Goal: Information Seeking & Learning: Check status

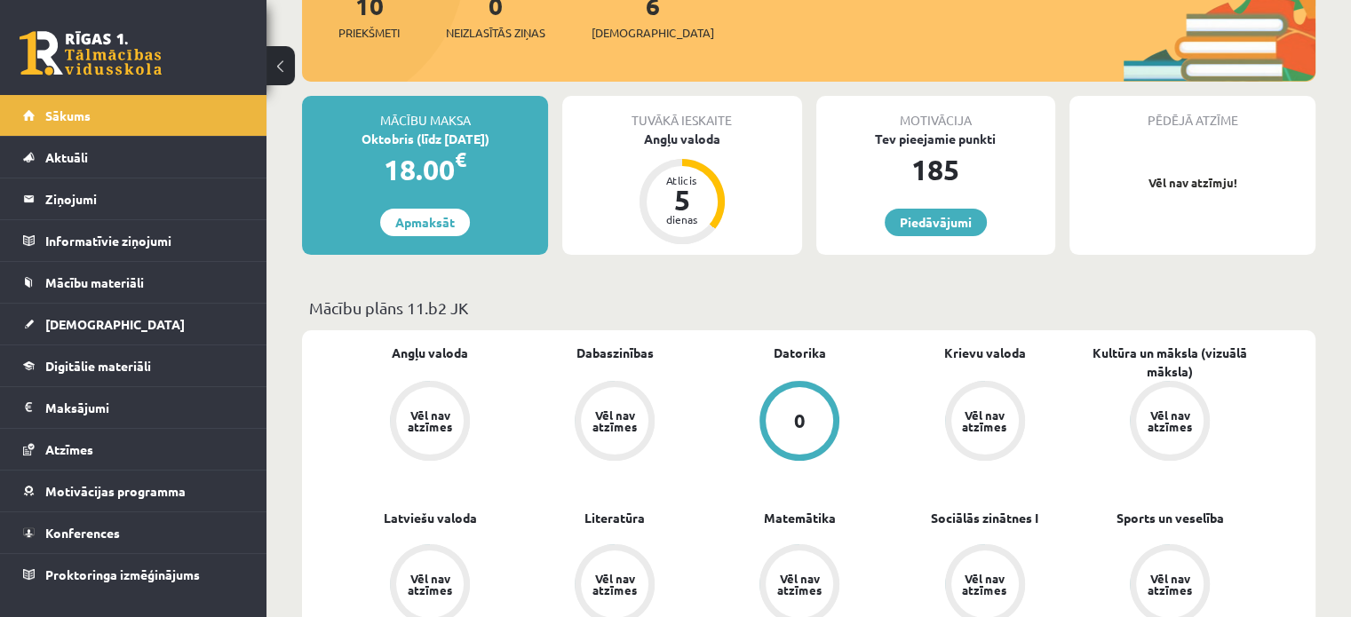
scroll to position [313, 0]
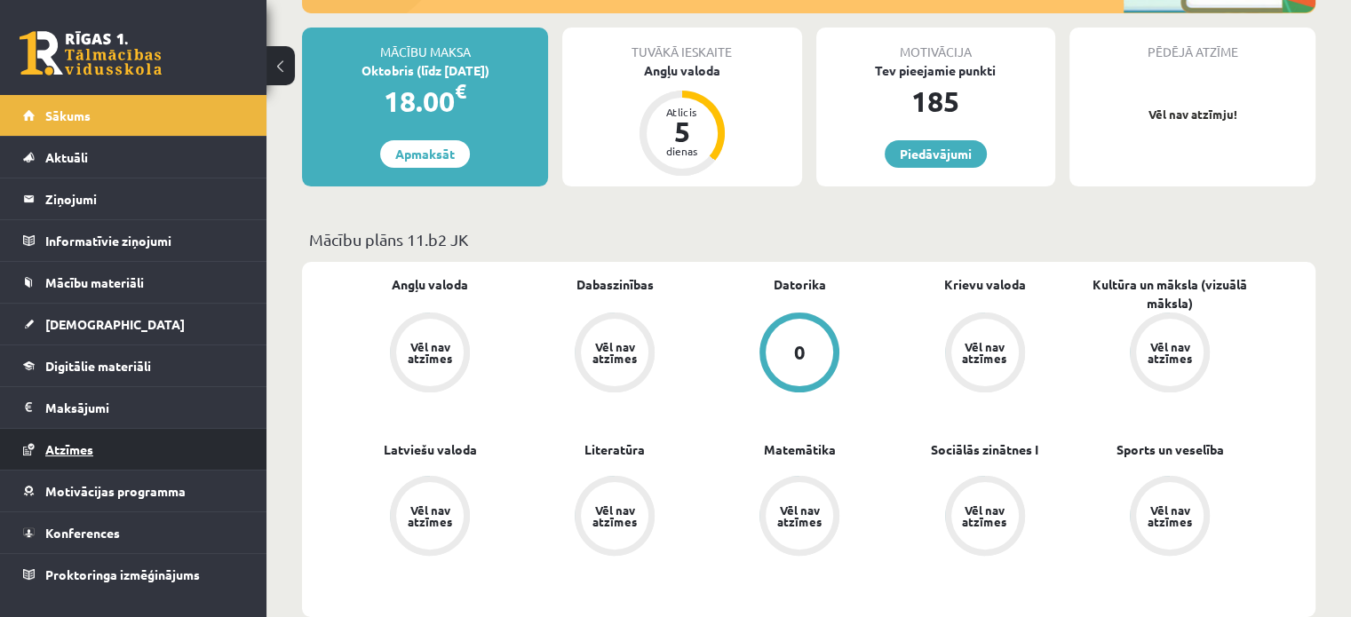
click at [83, 454] on span "Atzīmes" at bounding box center [69, 449] width 48 height 16
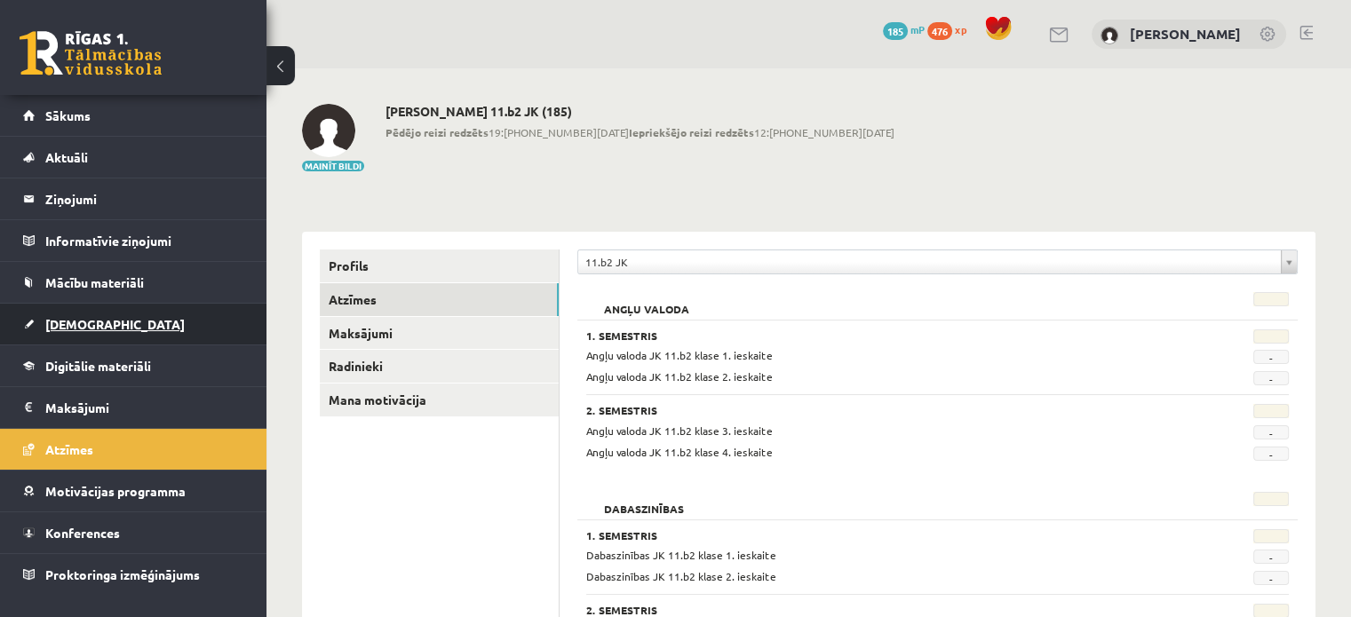
click at [88, 309] on link "[DEMOGRAPHIC_DATA]" at bounding box center [133, 324] width 221 height 41
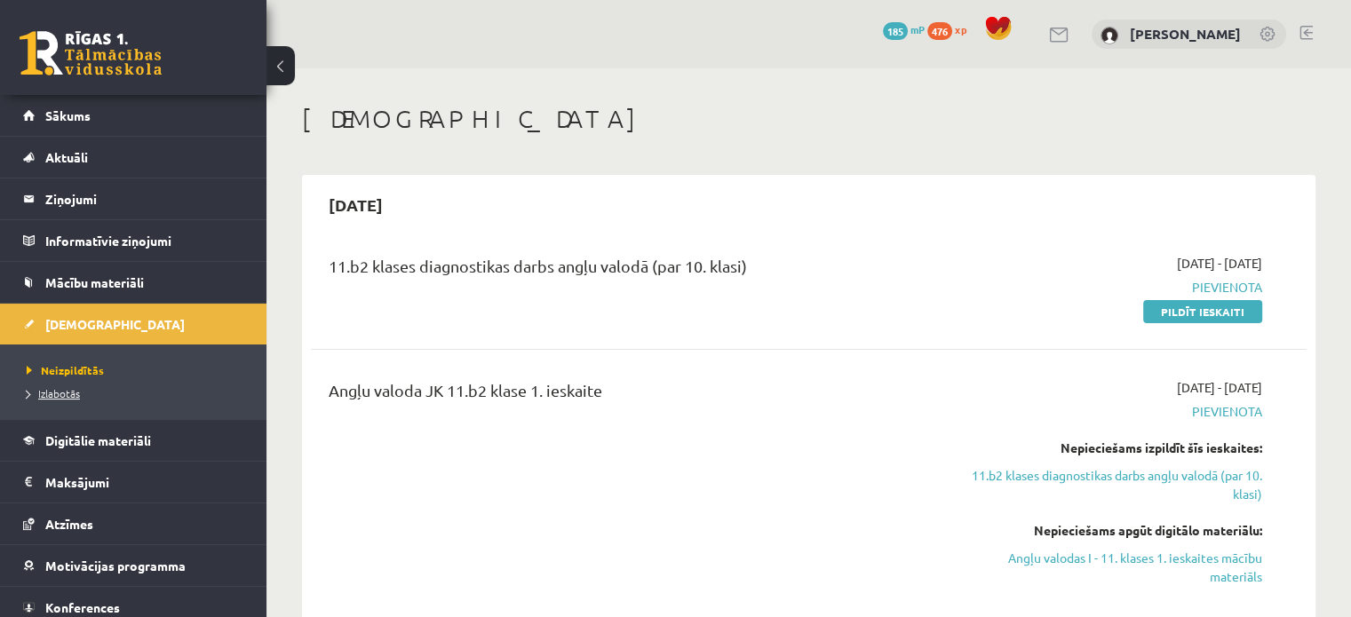
click at [79, 397] on span "Izlabotās" at bounding box center [53, 393] width 53 height 14
